Goal: Information Seeking & Learning: Learn about a topic

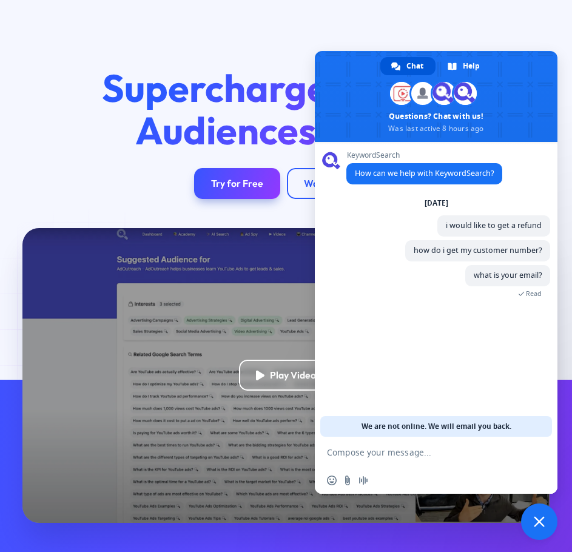
scroll to position [182, 0]
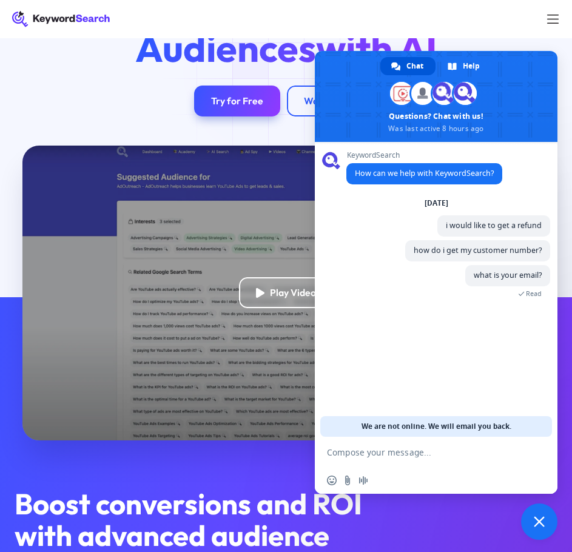
scroll to position [61, 0]
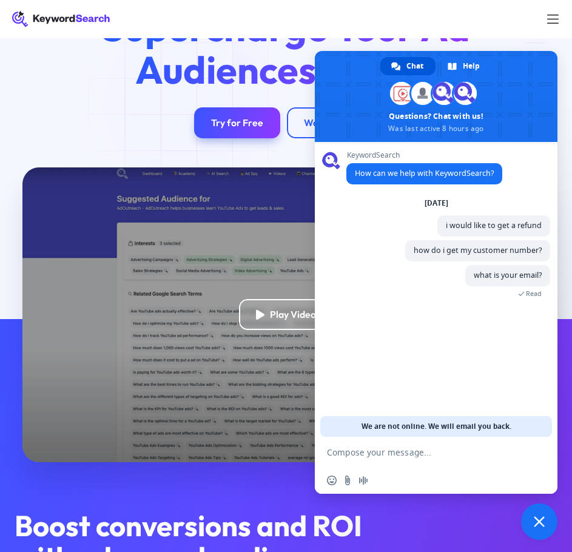
click at [551, 21] on div at bounding box center [552, 19] width 19 height 19
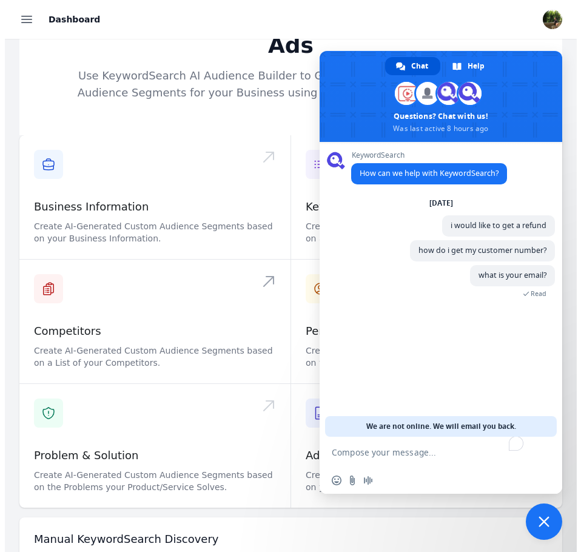
scroll to position [114, 0]
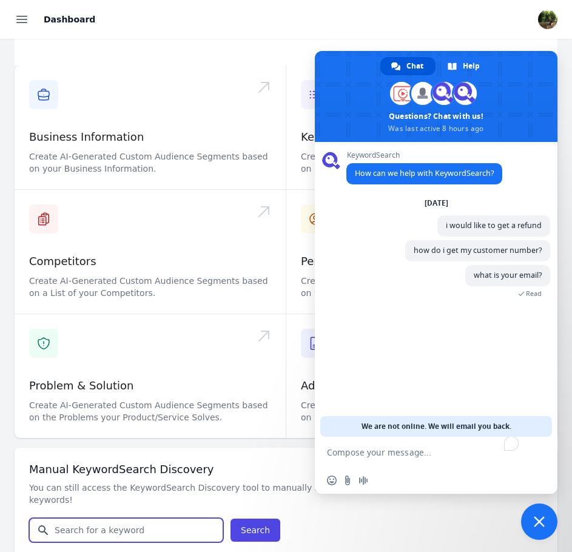
click at [166, 518] on input "Search for YouTube Keywords" at bounding box center [126, 529] width 193 height 23
click at [18, 15] on icon "button" at bounding box center [22, 19] width 15 height 15
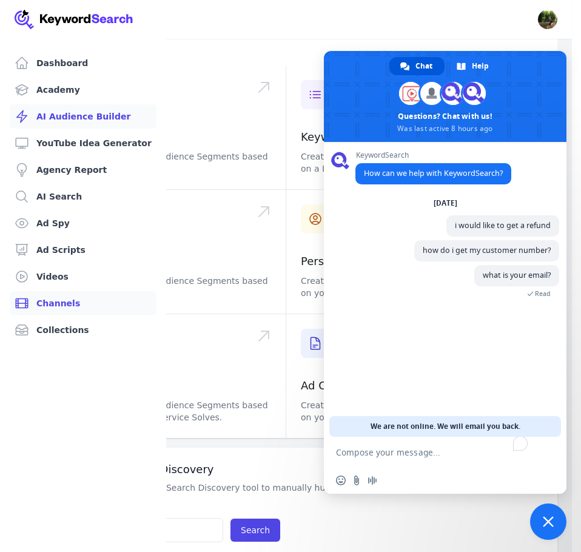
click at [76, 301] on link "Channels" at bounding box center [83, 303] width 147 height 24
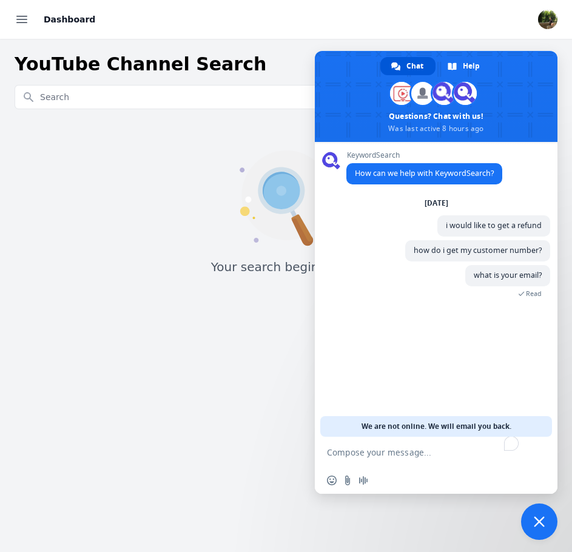
click at [538, 516] on span "Close chat" at bounding box center [539, 521] width 11 height 11
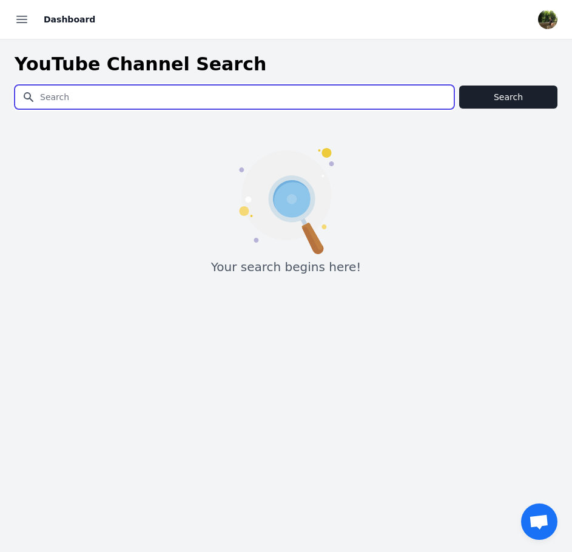
click at [177, 97] on input "Search for YouTube Keywords" at bounding box center [234, 96] width 438 height 23
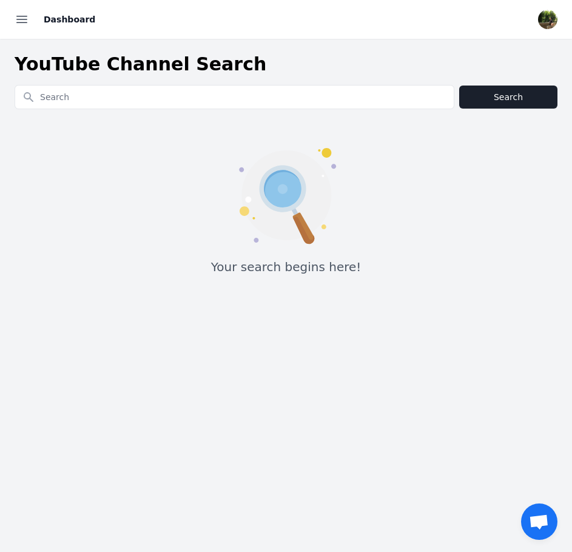
click at [26, 18] on icon "button" at bounding box center [22, 19] width 15 height 15
